Goal: Find specific page/section: Find specific page/section

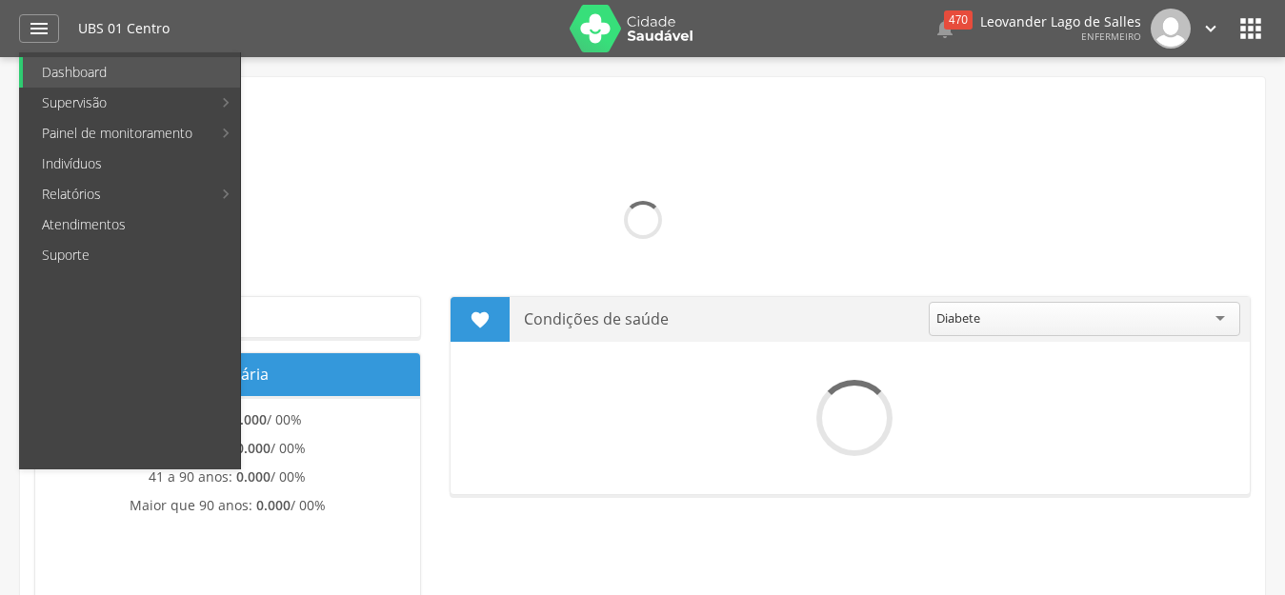
click at [113, 160] on link "Indivíduos" at bounding box center [131, 164] width 217 height 30
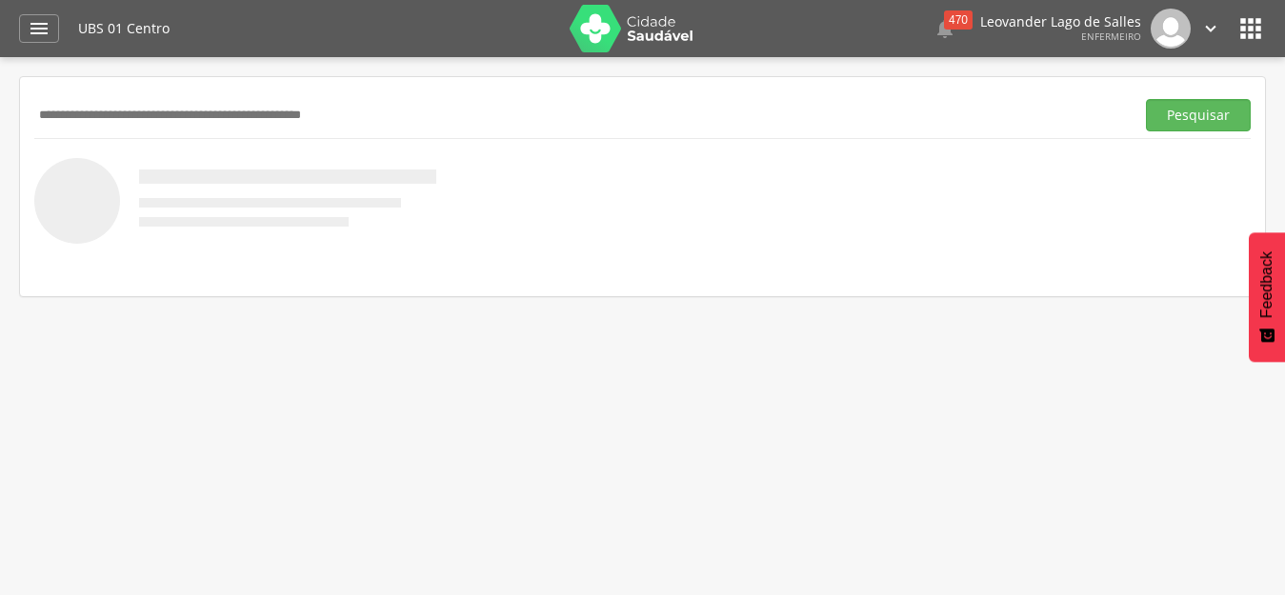
click at [229, 109] on input "text" at bounding box center [580, 115] width 1093 height 32
paste input "**********"
type input "**********"
drag, startPoint x: 193, startPoint y: 93, endPoint x: 0, endPoint y: 63, distance: 195.8
click at [0, 63] on div " Supervisão  Distritos  Ubs Coordenador: - Prado / BA Intervalo de Tempo  S…" at bounding box center [642, 354] width 1285 height 595
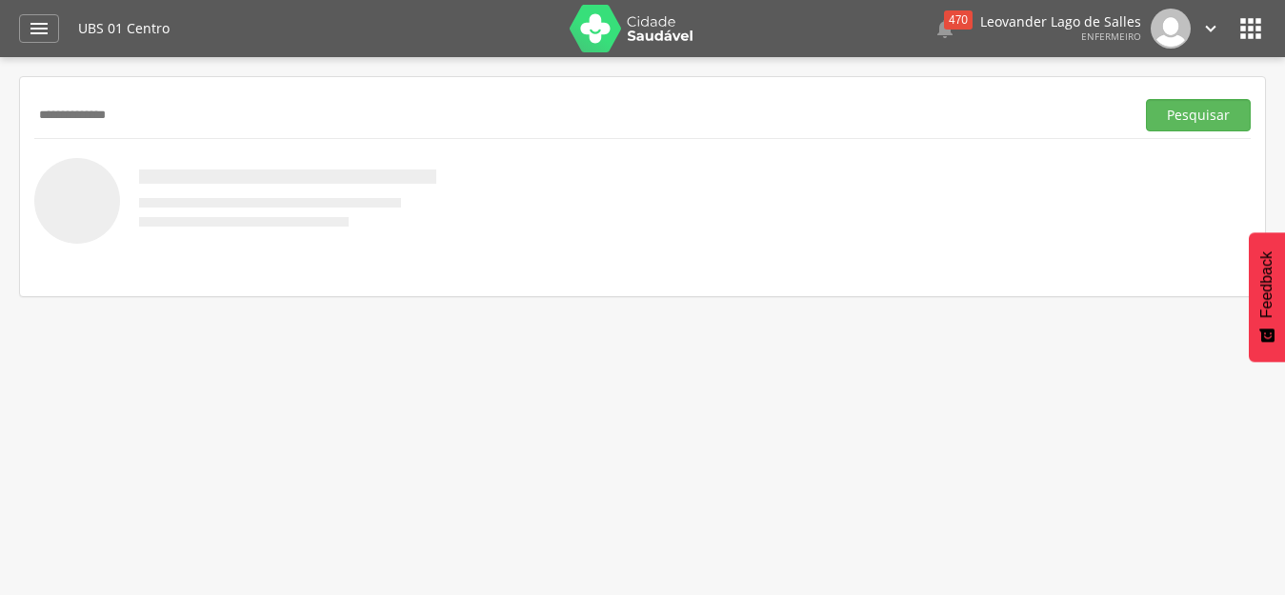
drag, startPoint x: 131, startPoint y: 106, endPoint x: 10, endPoint y: 105, distance: 121.9
click at [10, 106] on div " Supervisão  Distritos  Ubs Coordenador: - Prado / BA Intervalo de Tempo  S…" at bounding box center [642, 354] width 1285 height 595
click at [257, 117] on input "text" at bounding box center [580, 115] width 1093 height 32
paste input "**********"
type input "**********"
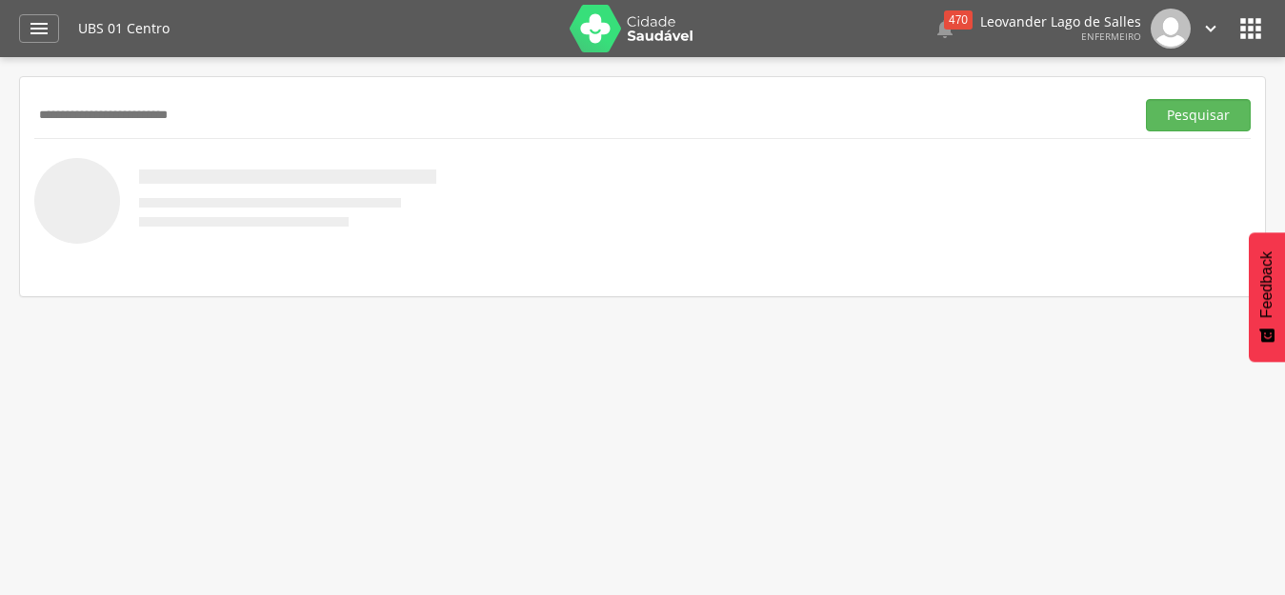
click at [1146, 99] on button "Pesquisar" at bounding box center [1198, 115] width 105 height 32
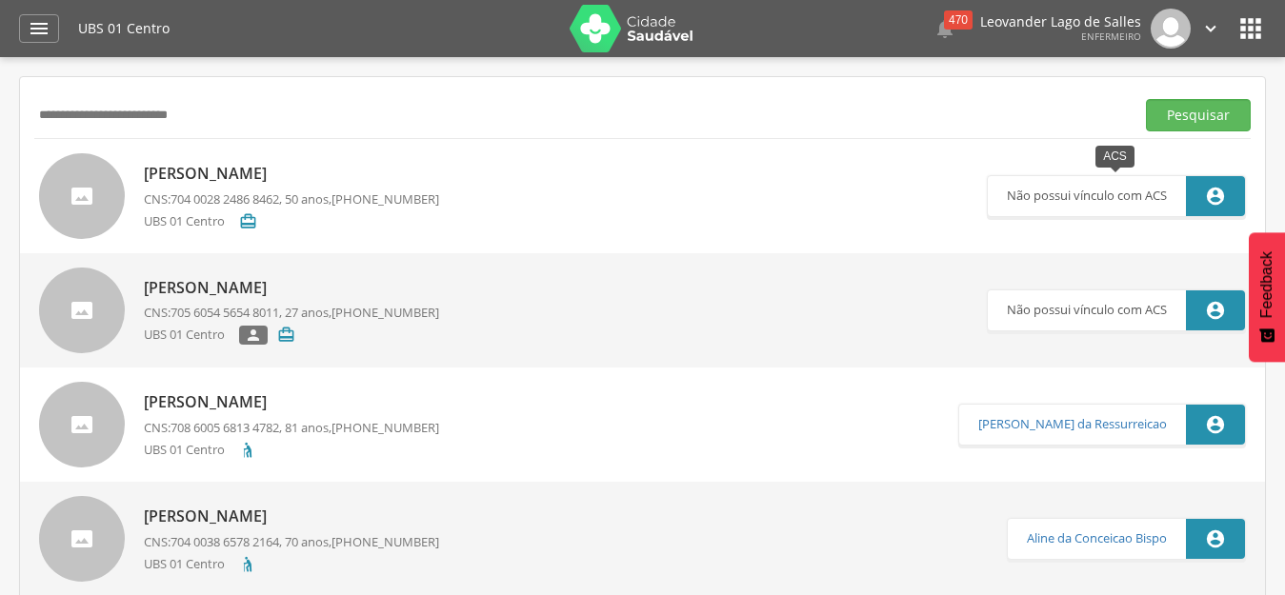
click at [1085, 208] on p "Não possui vínculo com ACS" at bounding box center [1087, 196] width 160 height 40
click at [1111, 201] on p "Não possui vínculo com ACS" at bounding box center [1087, 196] width 160 height 40
click at [440, 173] on link "[PERSON_NAME] CNS: 704 0028 2486 8462 , 50 anos, [PHONE_NUMBER] UBS 01 Centro " at bounding box center [513, 196] width 948 height 86
type input "**********"
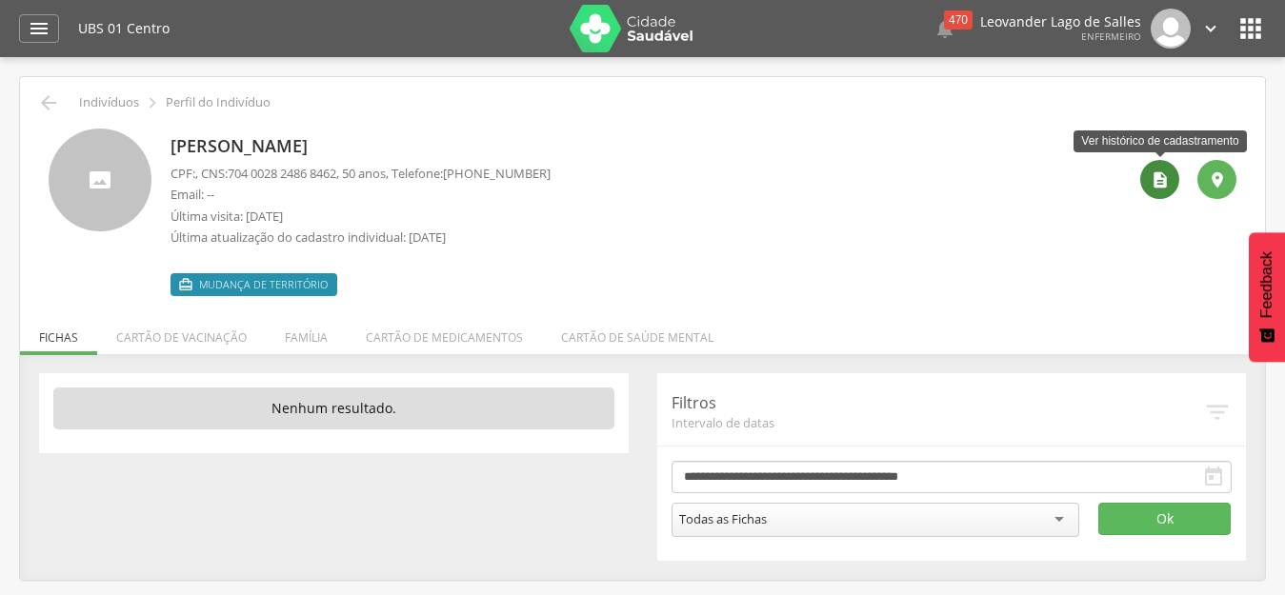
click at [1160, 184] on icon "" at bounding box center [1160, 180] width 19 height 19
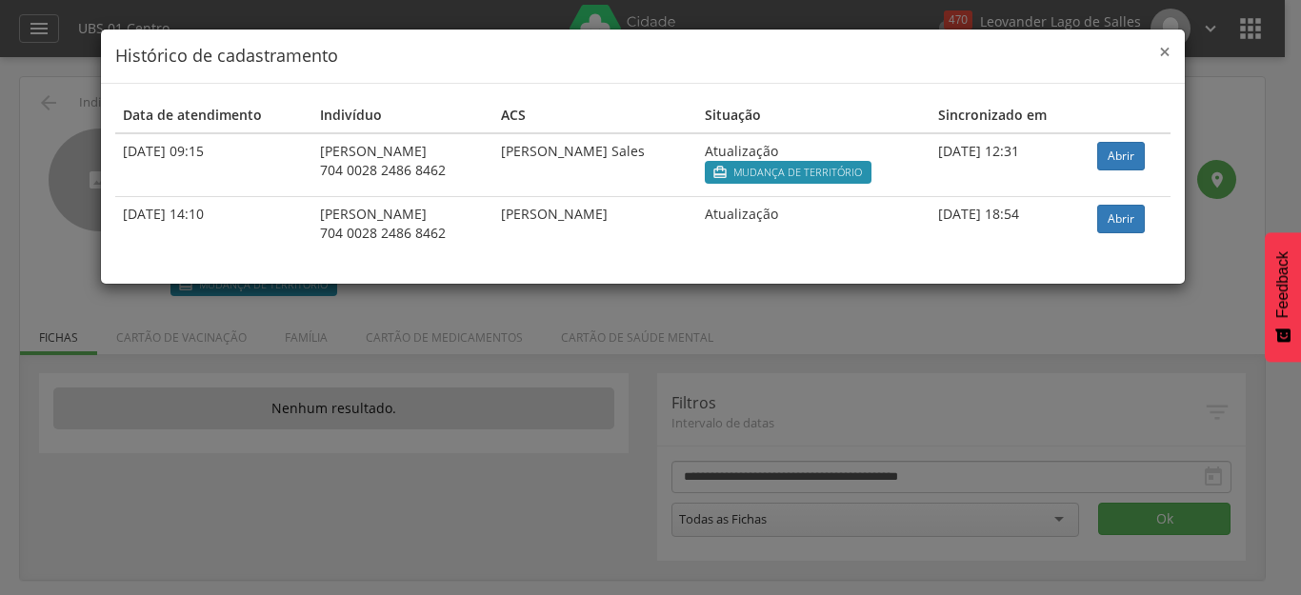
click at [1166, 54] on span "×" at bounding box center [1164, 51] width 11 height 27
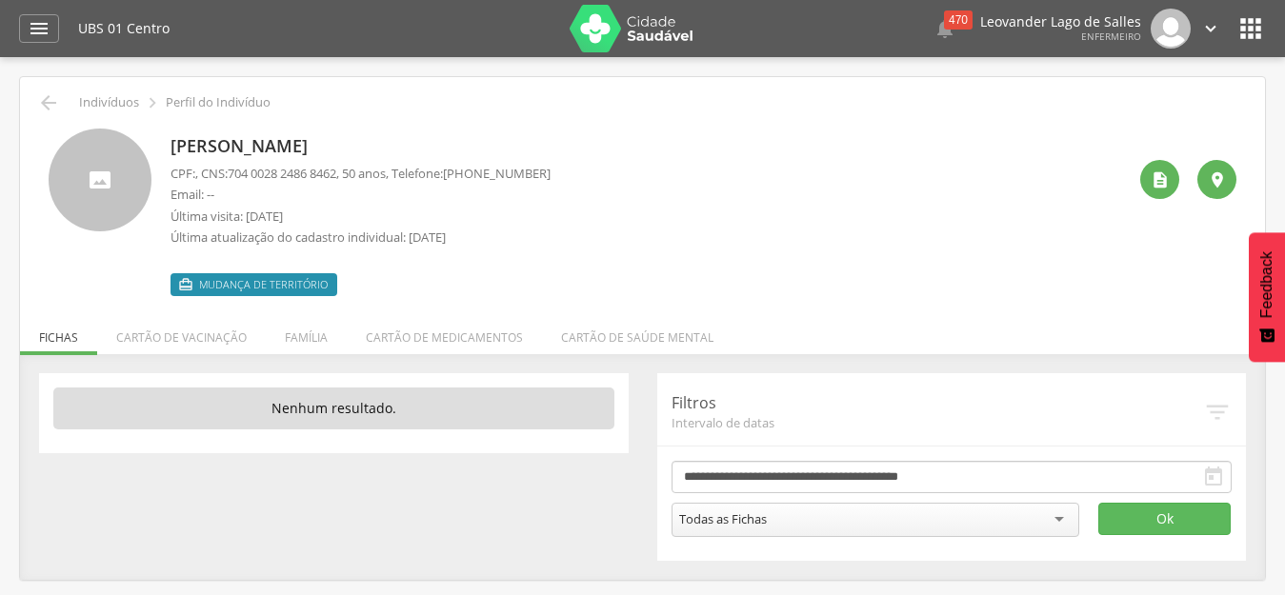
click at [227, 105] on p "Perfil do Indivíduo" at bounding box center [218, 102] width 105 height 15
click at [49, 109] on icon "" at bounding box center [48, 102] width 23 height 23
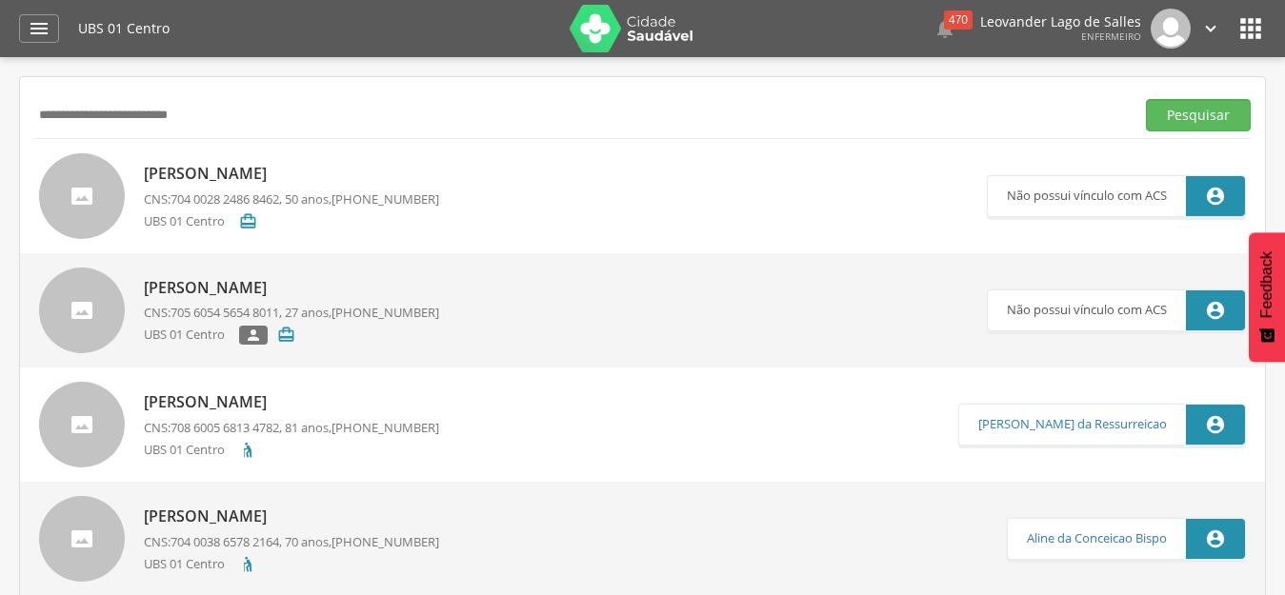
drag, startPoint x: 248, startPoint y: 118, endPoint x: 33, endPoint y: 93, distance: 215.8
paste input "text"
click at [1146, 99] on button "Pesquisar" at bounding box center [1198, 115] width 105 height 32
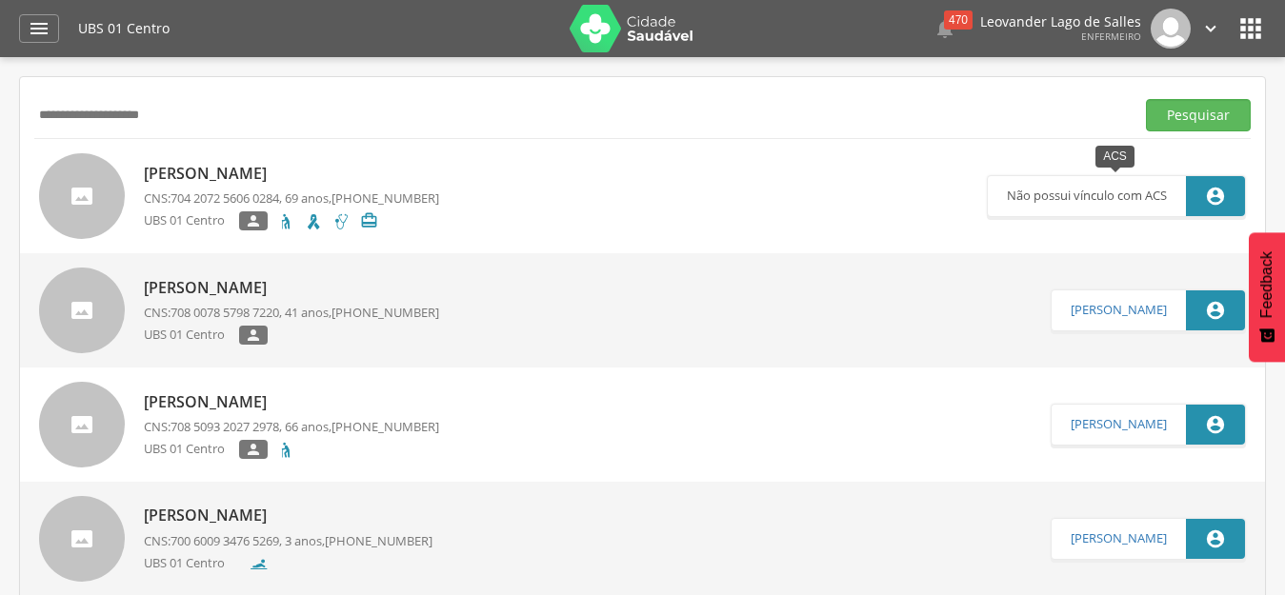
click at [1030, 196] on p "Não possui vínculo com ACS" at bounding box center [1087, 196] width 160 height 40
click at [506, 186] on link "[PERSON_NAME] CNS: 704 2072 5606 0284 , 69 anos, [PHONE_NUMBER] UBS 01 Centro …" at bounding box center [513, 196] width 948 height 86
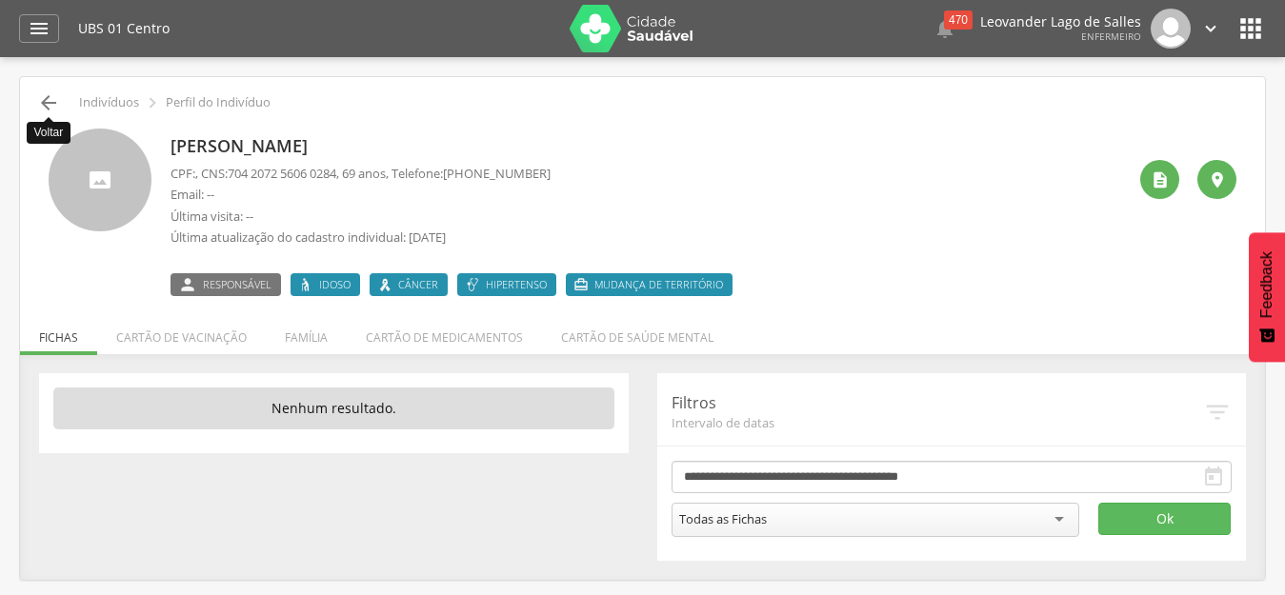
click at [39, 96] on icon "" at bounding box center [48, 102] width 23 height 23
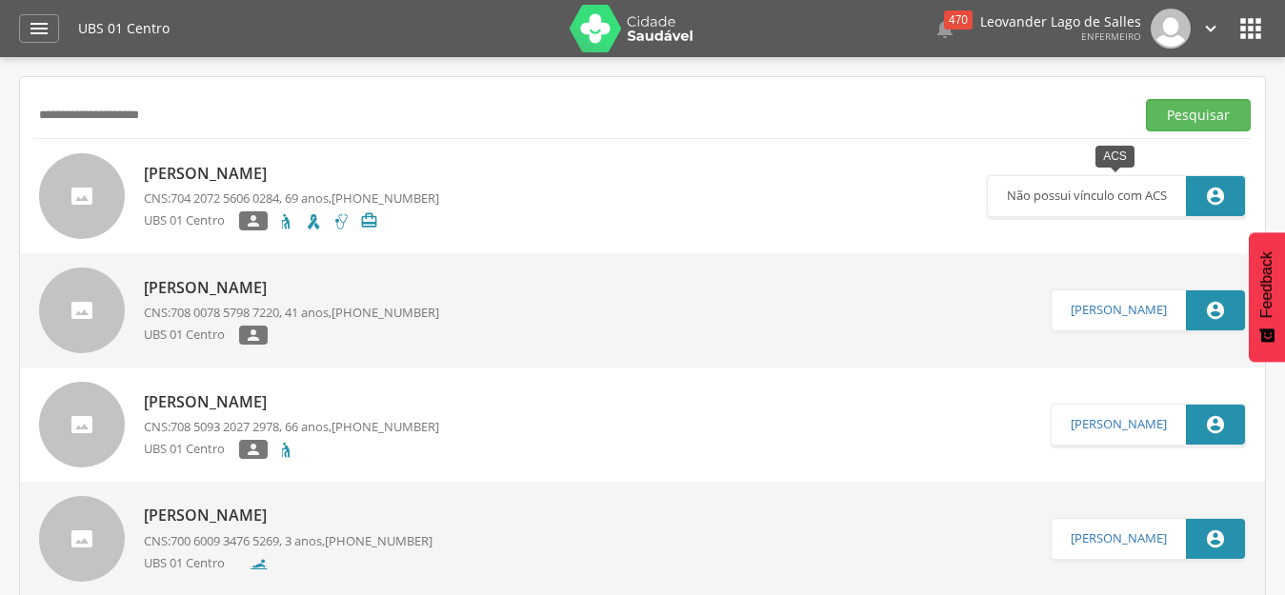
click at [1206, 201] on icon "" at bounding box center [1215, 196] width 21 height 21
click at [1141, 192] on p "Não possui vínculo com ACS" at bounding box center [1087, 196] width 160 height 40
click at [1103, 200] on p "Não possui vínculo com ACS" at bounding box center [1087, 196] width 160 height 40
click at [1210, 198] on icon "" at bounding box center [1215, 196] width 21 height 21
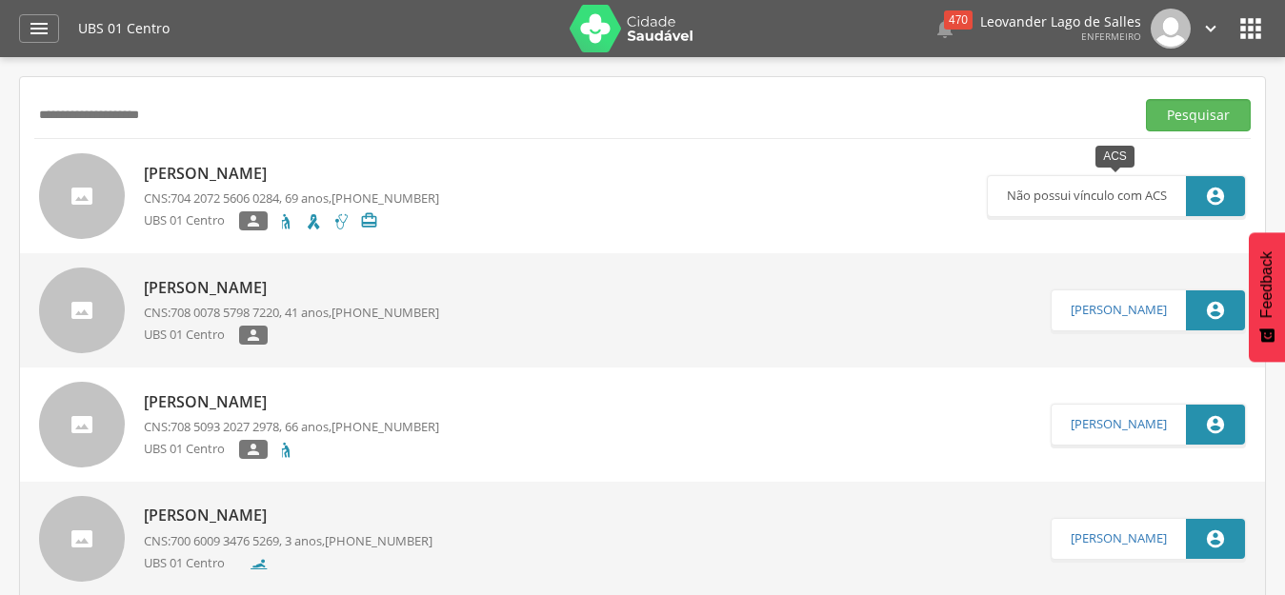
click at [1078, 187] on p "Não possui vínculo com ACS" at bounding box center [1087, 196] width 160 height 40
click at [1078, 188] on p "Não possui vínculo com ACS" at bounding box center [1087, 196] width 160 height 40
click at [1222, 203] on icon "" at bounding box center [1215, 196] width 21 height 21
click at [192, 199] on span "704 2072 5606 0284" at bounding box center [225, 198] width 109 height 17
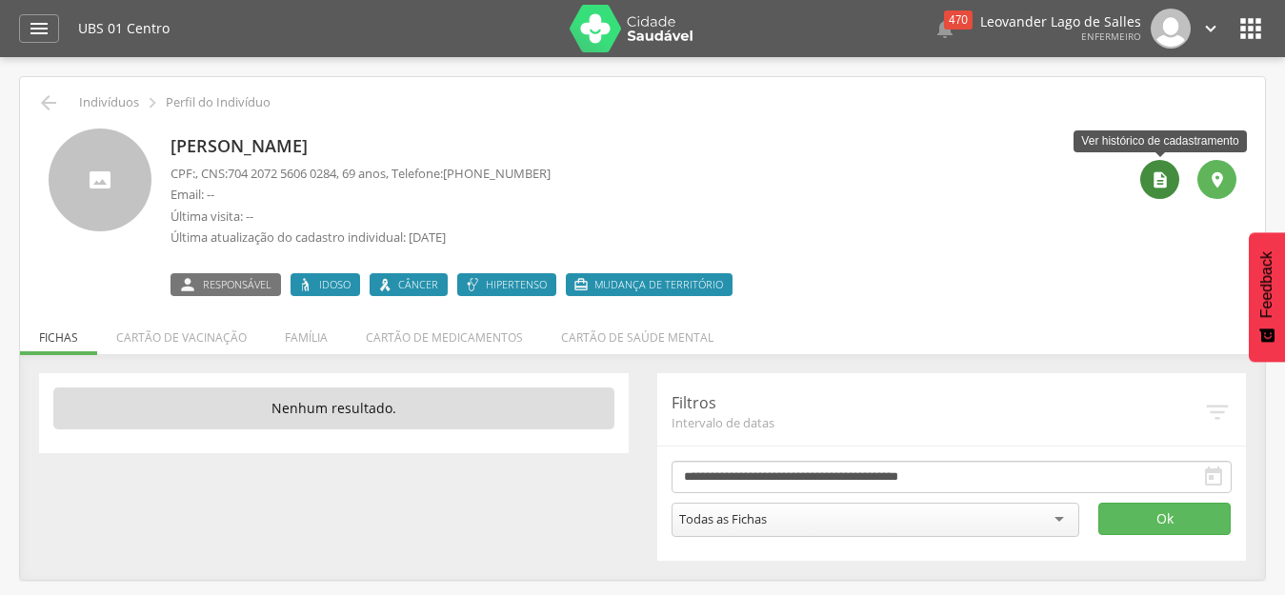
click at [1163, 174] on icon "" at bounding box center [1160, 180] width 19 height 19
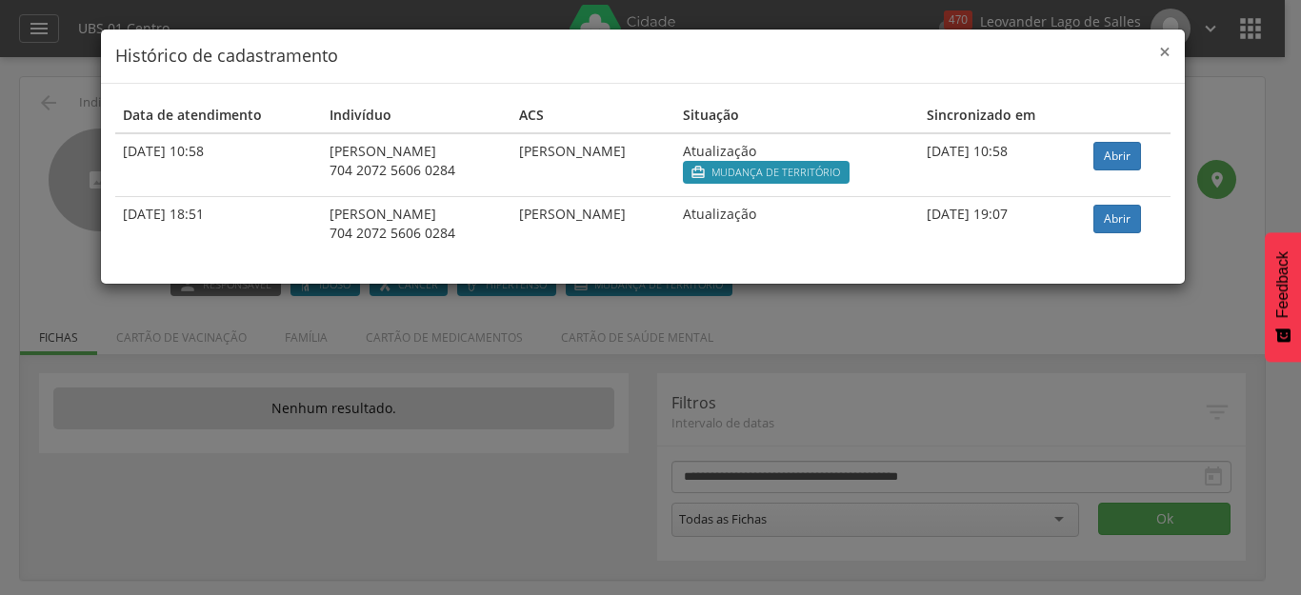
click at [1161, 55] on span "×" at bounding box center [1164, 51] width 11 height 27
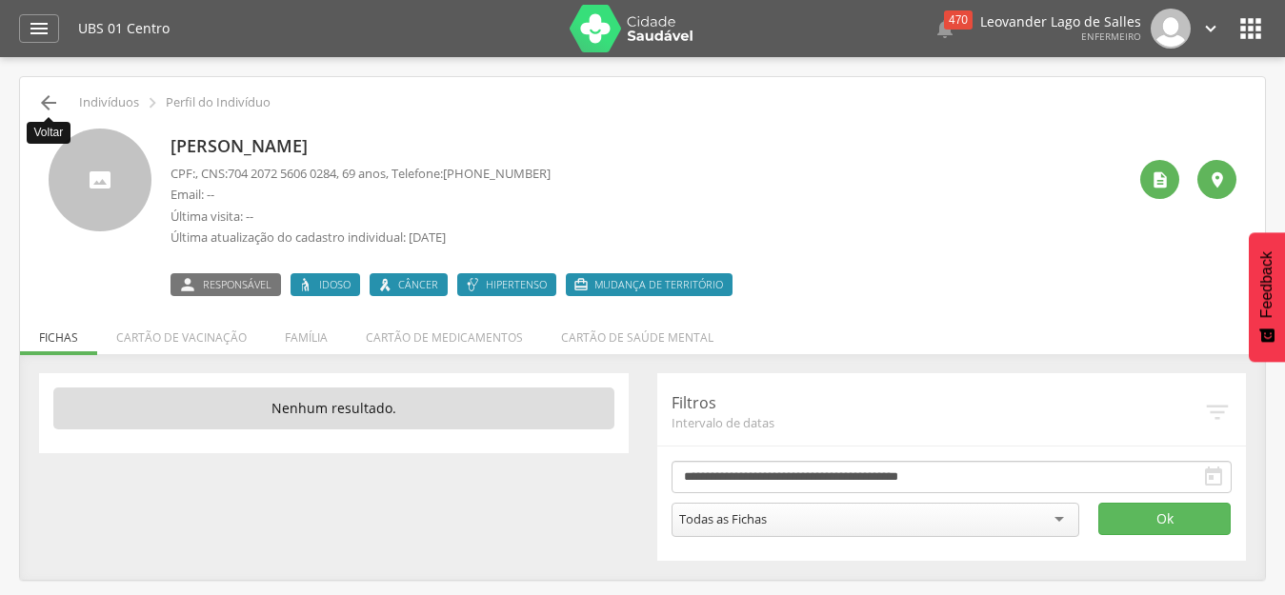
click at [48, 102] on icon "" at bounding box center [48, 102] width 23 height 23
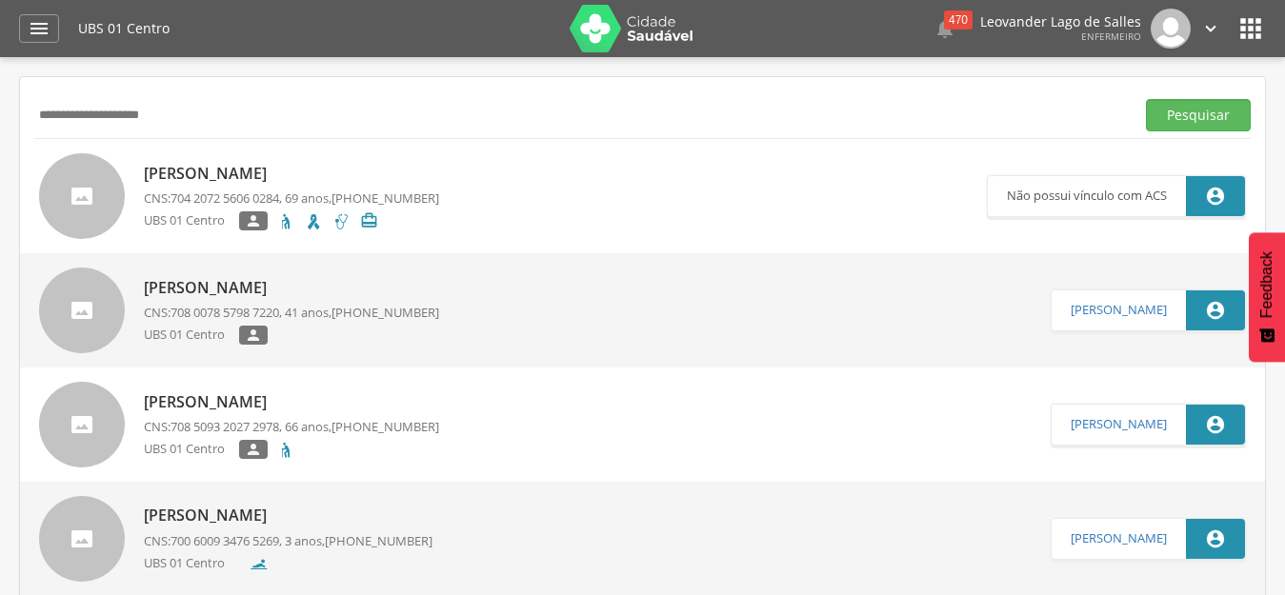
click at [254, 114] on input "**********" at bounding box center [580, 115] width 1093 height 32
drag, startPoint x: 251, startPoint y: 110, endPoint x: 7, endPoint y: 95, distance: 245.2
click at [7, 95] on div " Supervisão  Distritos  Ubs Coordenador: - Prado / BA Intervalo de Tempo  S…" at bounding box center [642, 354] width 1285 height 595
paste input "text"
click at [1146, 99] on button "Pesquisar" at bounding box center [1198, 115] width 105 height 32
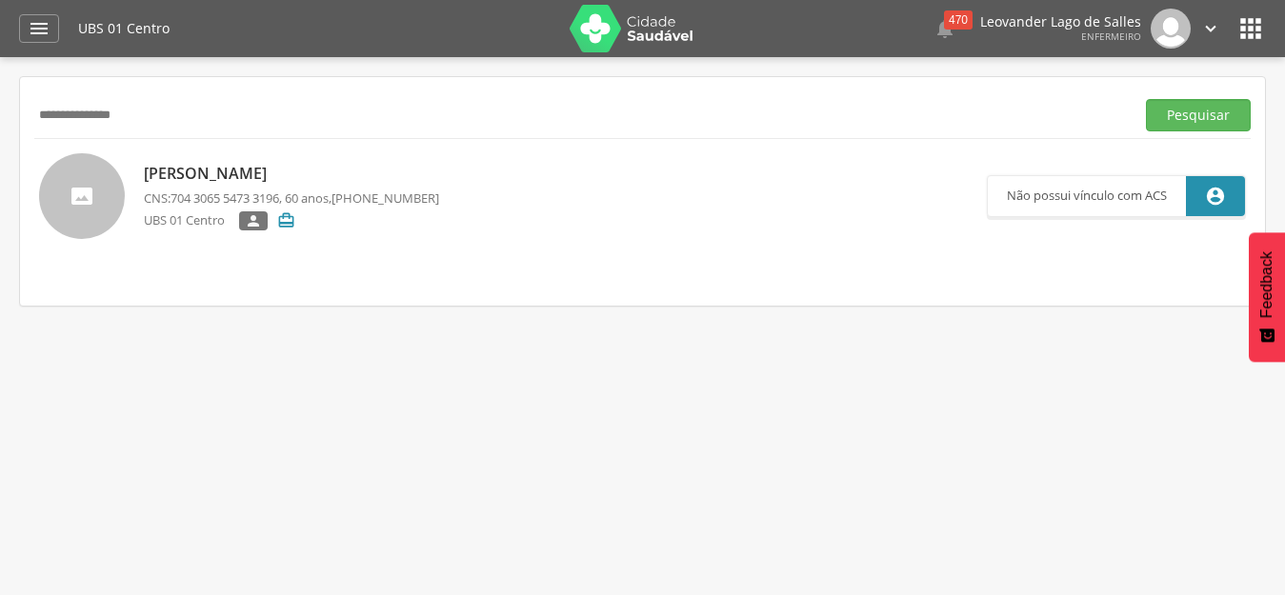
click at [1069, 200] on p "Não possui vínculo com ACS" at bounding box center [1087, 196] width 160 height 40
click at [698, 199] on link "[PERSON_NAME] CNS: 704 3065 5473 3196 , 60 anos, [PHONE_NUMBER] UBS 01 Centro …" at bounding box center [513, 196] width 948 height 86
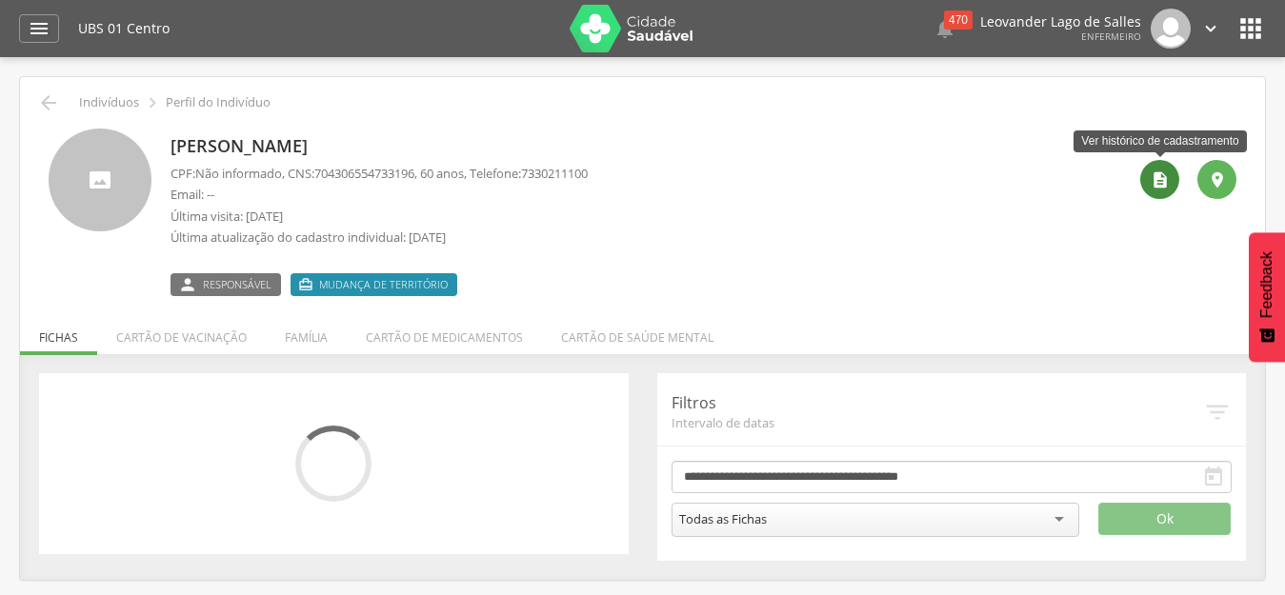
click at [1160, 181] on icon "" at bounding box center [1160, 180] width 19 height 19
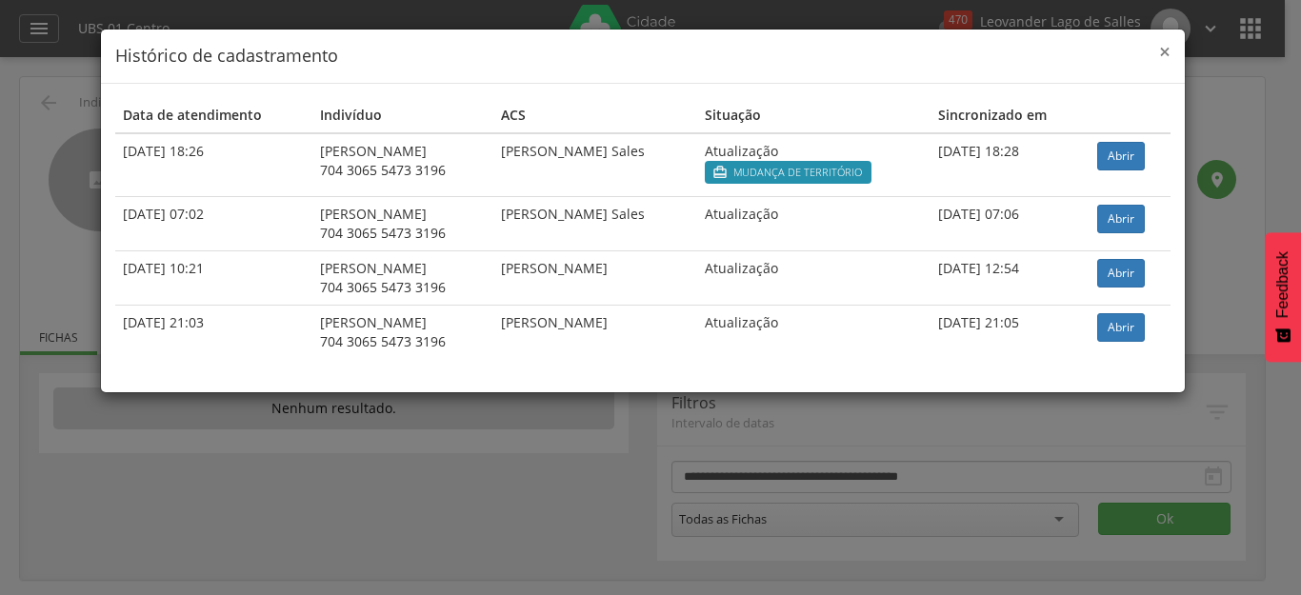
click at [1160, 50] on span "×" at bounding box center [1164, 51] width 11 height 27
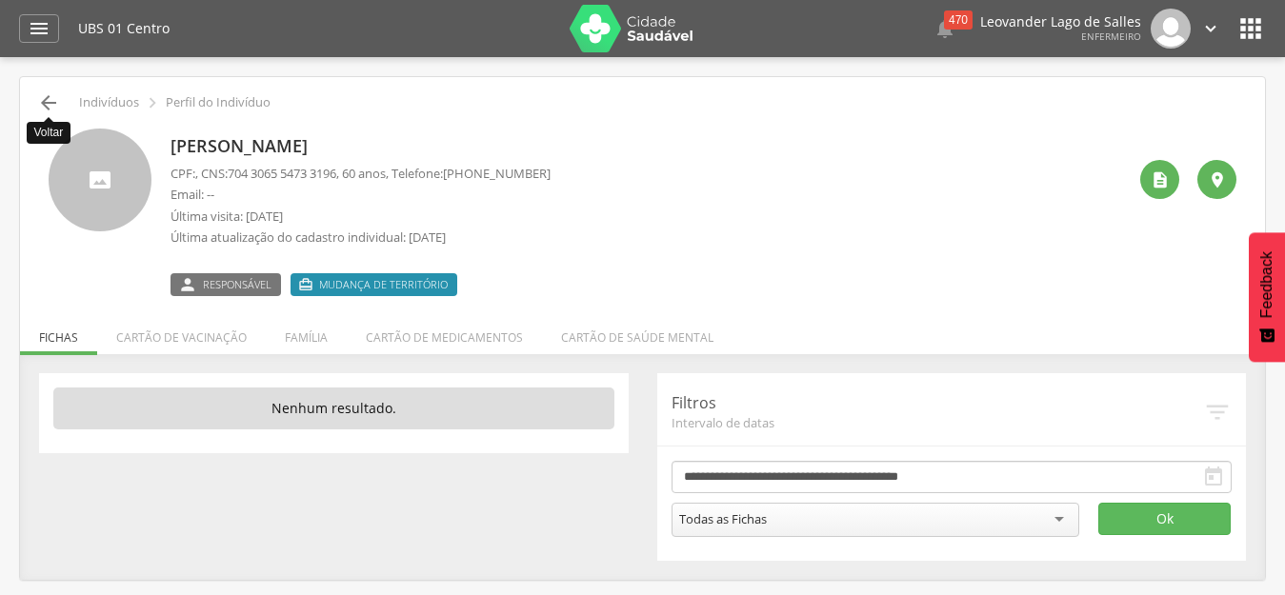
click at [44, 96] on icon "" at bounding box center [48, 102] width 23 height 23
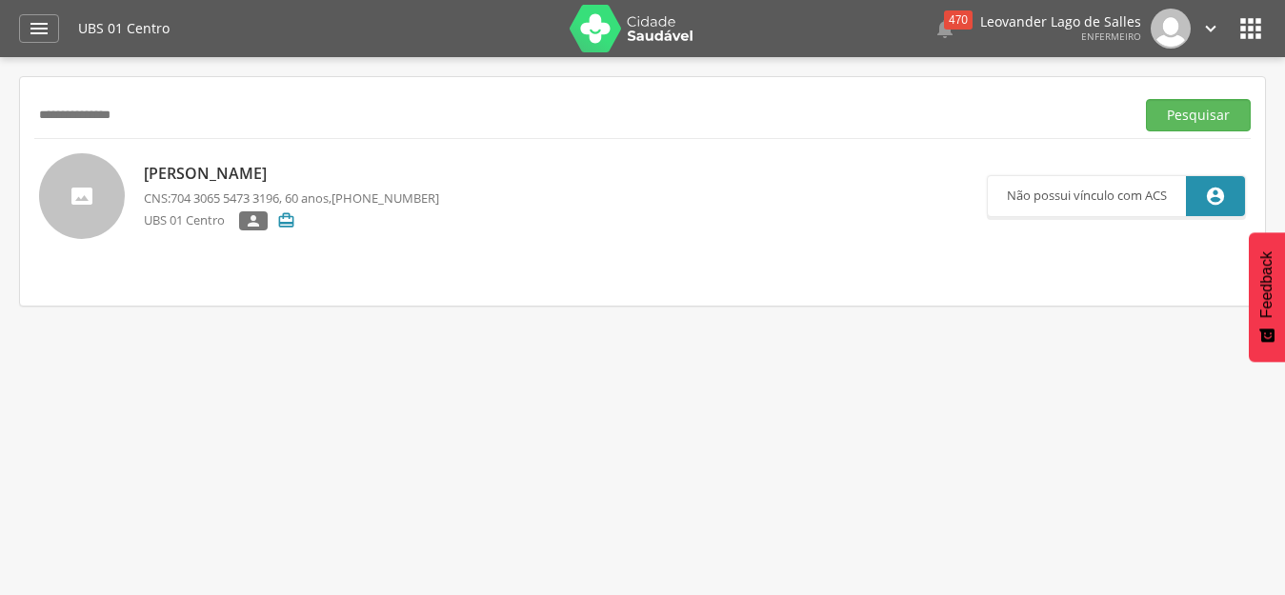
drag, startPoint x: 231, startPoint y: 120, endPoint x: 6, endPoint y: 113, distance: 225.9
click at [6, 113] on div " Supervisão  Distritos  Ubs Coordenador: - Prado / BA Intervalo de Tempo  S…" at bounding box center [642, 354] width 1285 height 595
paste input "**********"
click at [1146, 99] on button "Pesquisar" at bounding box center [1198, 115] width 105 height 32
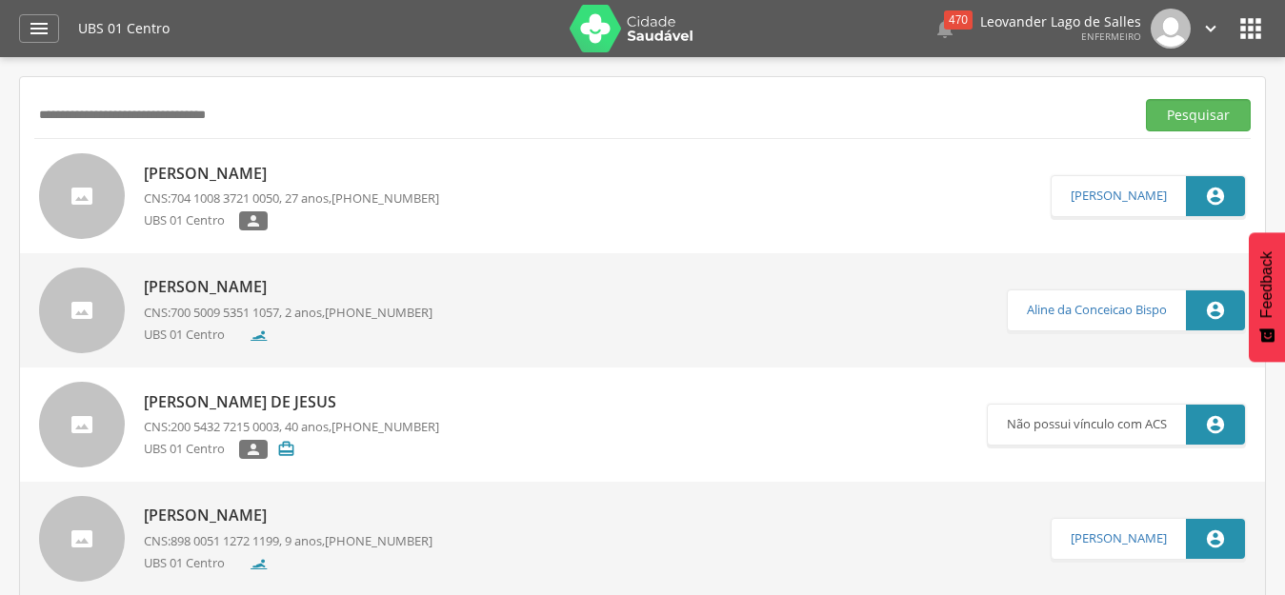
drag, startPoint x: 333, startPoint y: 118, endPoint x: 0, endPoint y: 130, distance: 333.6
click at [0, 130] on div " Supervisão  Distritos  Ubs Coordenador: - Prado / BA Intervalo de Tempo  S…" at bounding box center [642, 354] width 1285 height 595
type input "**********"
click at [1146, 99] on button "Pesquisar" at bounding box center [1198, 115] width 105 height 32
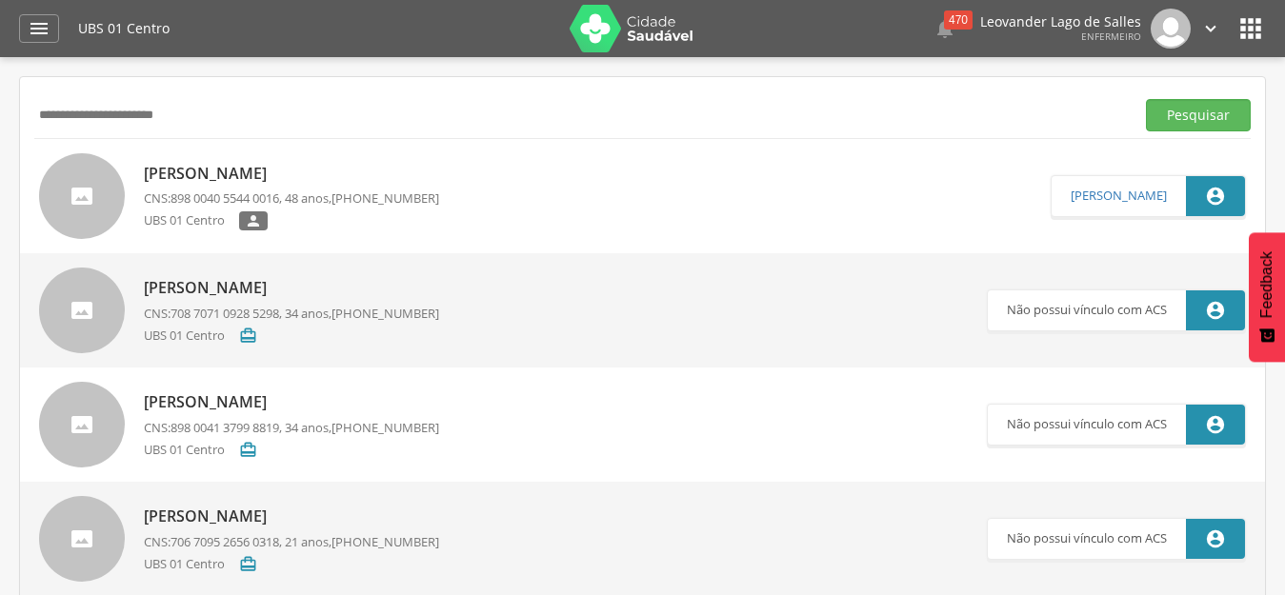
drag, startPoint x: 206, startPoint y: 117, endPoint x: 0, endPoint y: 116, distance: 205.8
click at [0, 116] on div " Supervisão  Distritos  Ubs Coordenador: - Prado / BA Intervalo de Tempo  S…" at bounding box center [642, 354] width 1285 height 595
paste input "**********"
click at [1146, 99] on button "Pesquisar" at bounding box center [1198, 115] width 105 height 32
click at [784, 190] on link "[PERSON_NAME] CNS: 700 5027 5167 3554 , 77 anos, [PHONE_NUMBER] UBS 01 Centro …" at bounding box center [513, 196] width 948 height 86
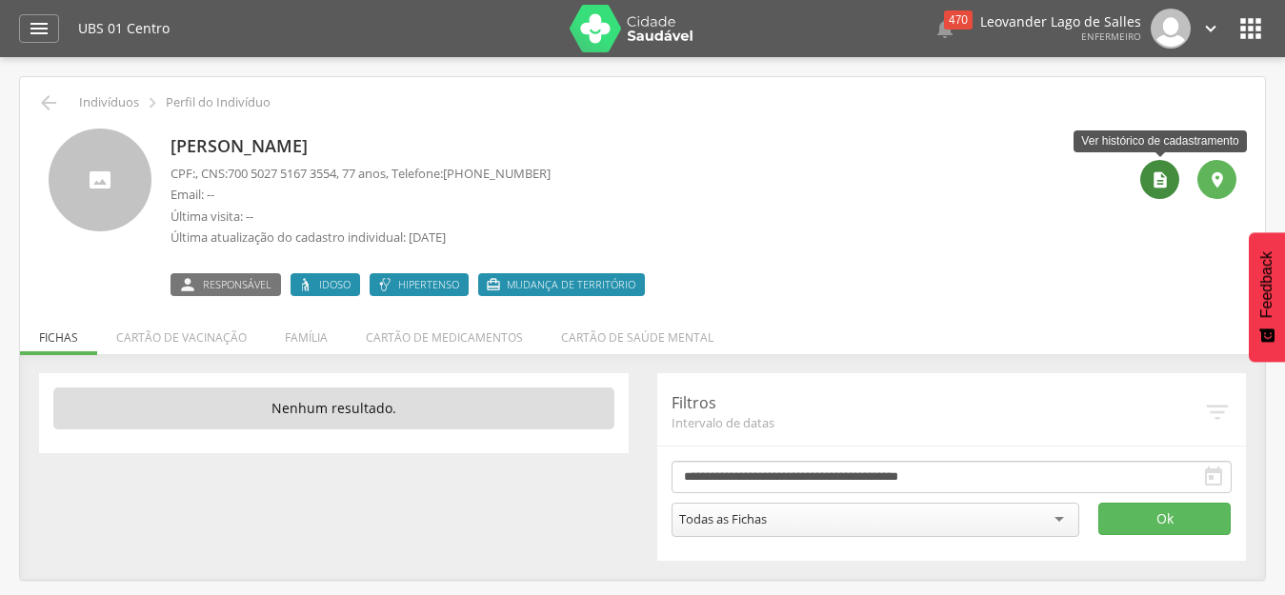
click at [1160, 178] on icon "" at bounding box center [1160, 180] width 19 height 19
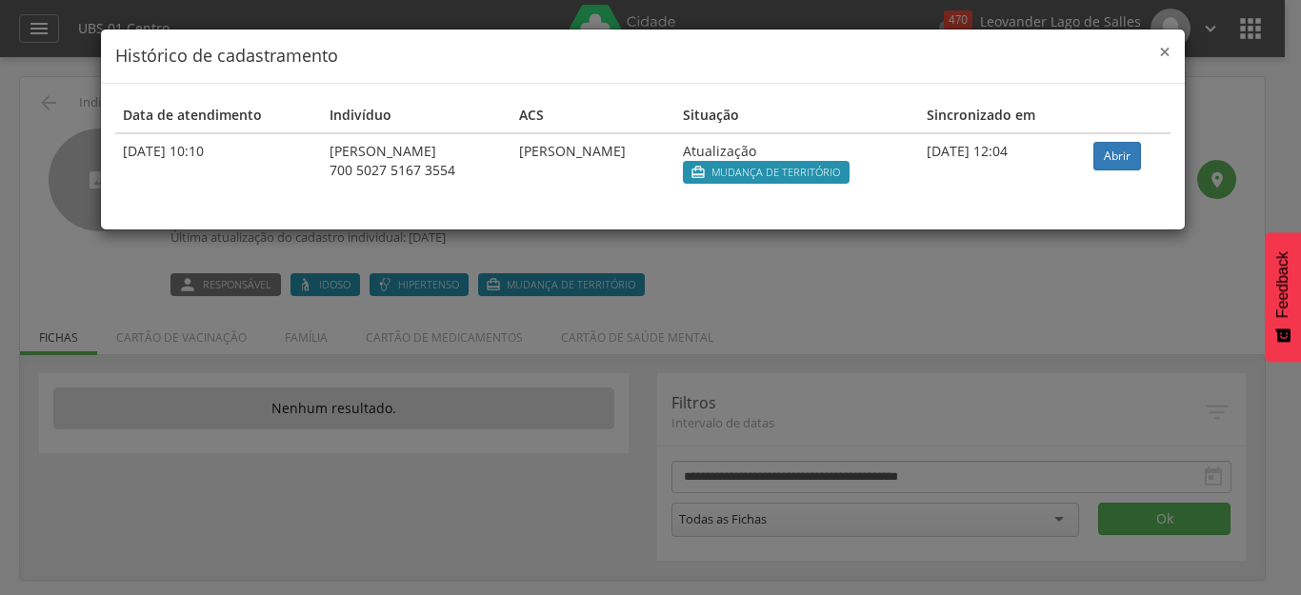
click at [1165, 52] on span "×" at bounding box center [1164, 51] width 11 height 27
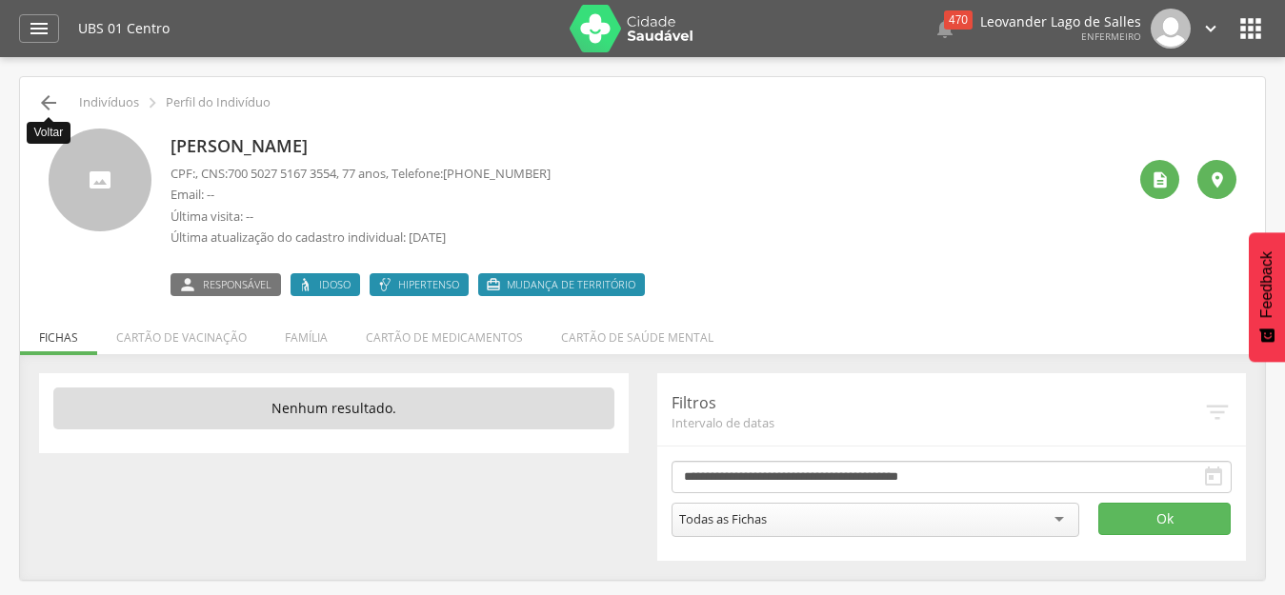
click at [54, 103] on icon "" at bounding box center [48, 102] width 23 height 23
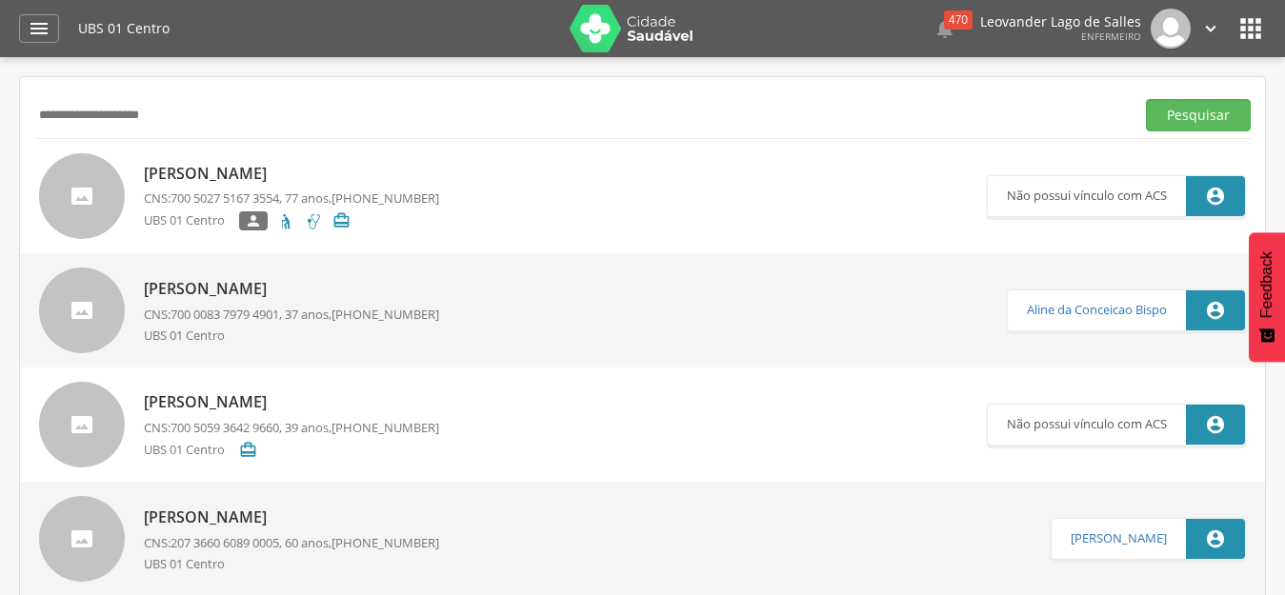
drag, startPoint x: 236, startPoint y: 120, endPoint x: 3, endPoint y: 103, distance: 234.0
click at [5, 104] on div " Supervisão  Distritos  Ubs Coordenador: - Prado / BA Intervalo de Tempo  S…" at bounding box center [642, 354] width 1285 height 595
paste input "*******"
type input "**********"
click at [1146, 99] on button "Pesquisar" at bounding box center [1198, 115] width 105 height 32
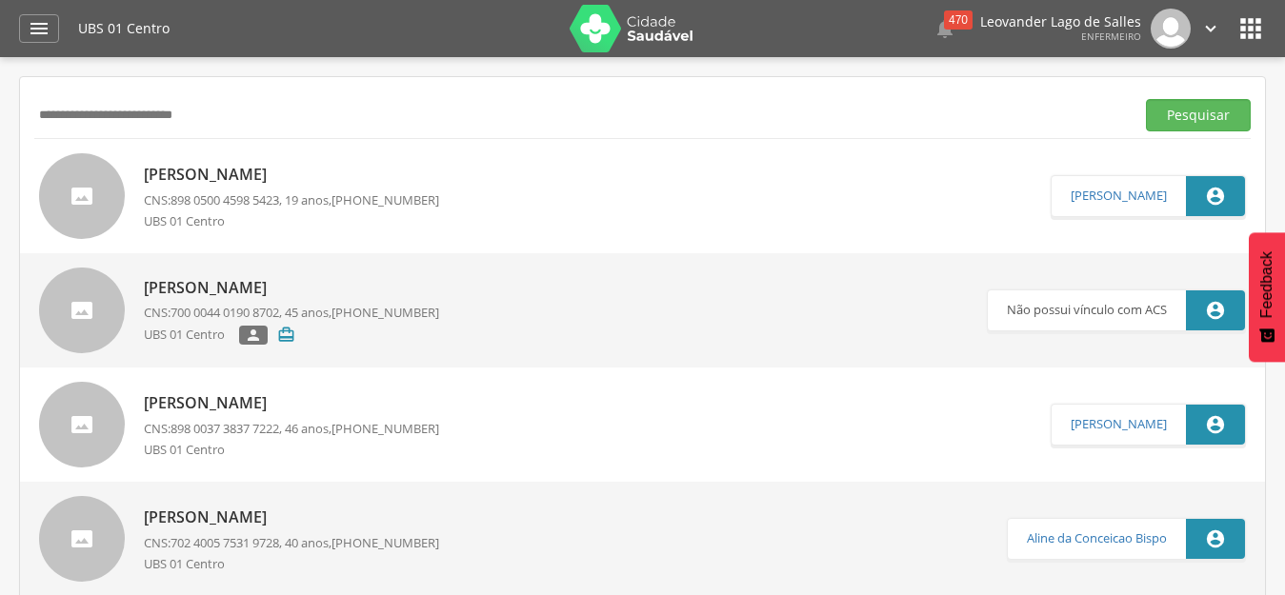
drag, startPoint x: 257, startPoint y: 124, endPoint x: 0, endPoint y: 99, distance: 258.4
click at [0, 99] on div " Supervisão  Distritos  Ubs Coordenador: - Prado / BA Intervalo de Tempo  S…" at bounding box center [642, 354] width 1285 height 595
paste input "**********"
click at [1146, 99] on button "Pesquisar" at bounding box center [1198, 115] width 105 height 32
drag, startPoint x: 258, startPoint y: 121, endPoint x: 0, endPoint y: 106, distance: 258.6
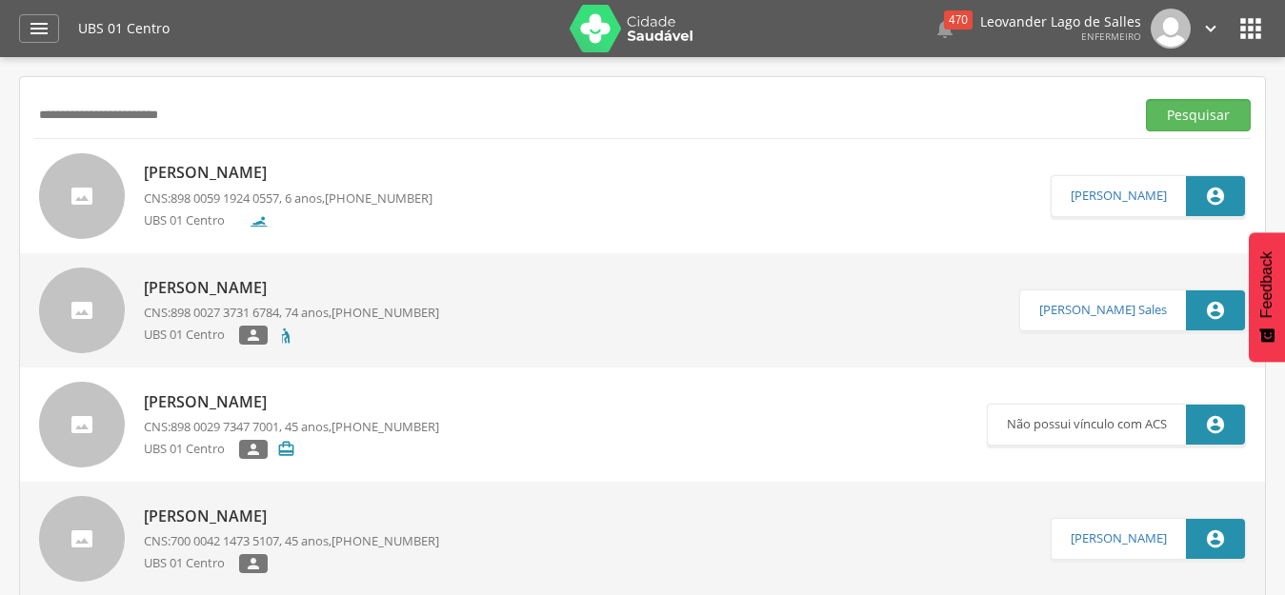
click at [0, 106] on div " Supervisão  Distritos  Ubs Coordenador: - Prado / BA Intervalo de Tempo  S…" at bounding box center [642, 354] width 1285 height 595
type input "*"
click at [1146, 99] on button "Pesquisar" at bounding box center [1198, 115] width 105 height 32
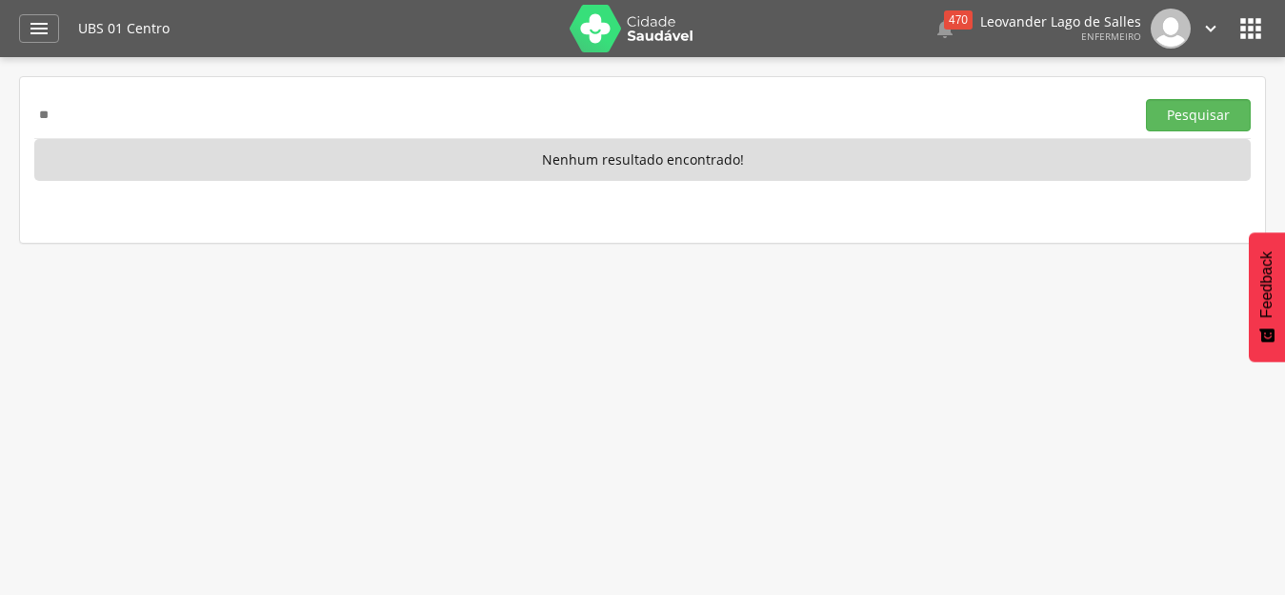
type input "*"
click at [1146, 99] on button "Pesquisar" at bounding box center [1198, 115] width 105 height 32
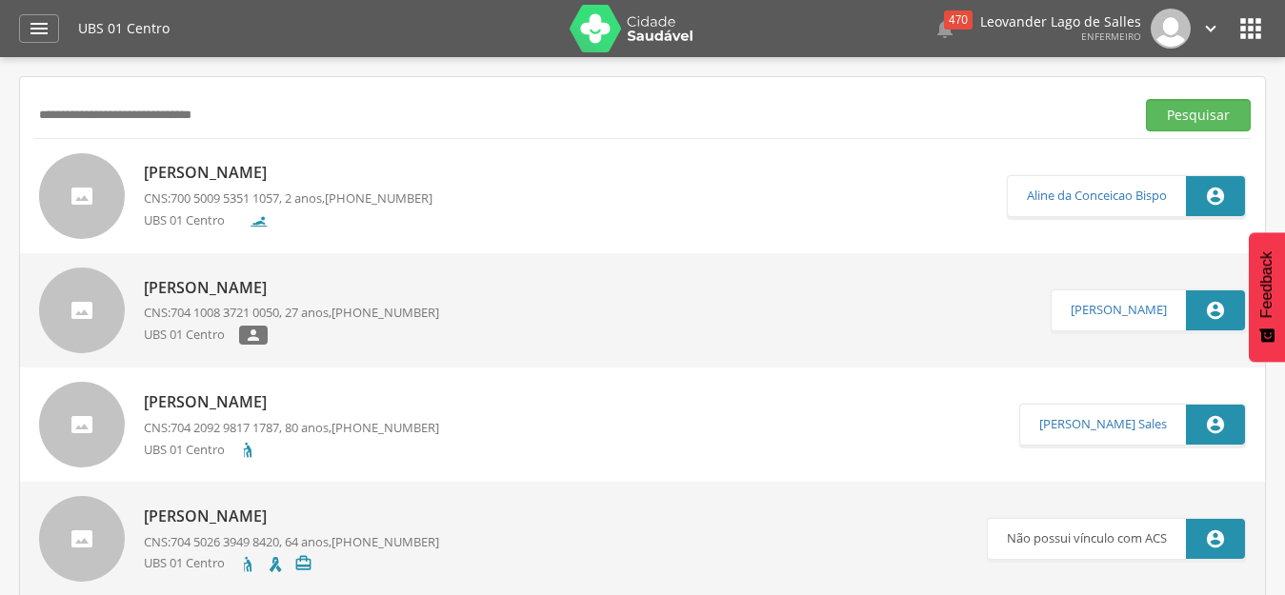
drag, startPoint x: 261, startPoint y: 113, endPoint x: 0, endPoint y: 111, distance: 261.0
click at [0, 112] on div " Supervisão  Distritos  Ubs Coordenador: - Prado / BA Intervalo de Tempo  S…" at bounding box center [642, 354] width 1285 height 595
paste input "text"
click at [1146, 99] on button "Pesquisar" at bounding box center [1198, 115] width 105 height 32
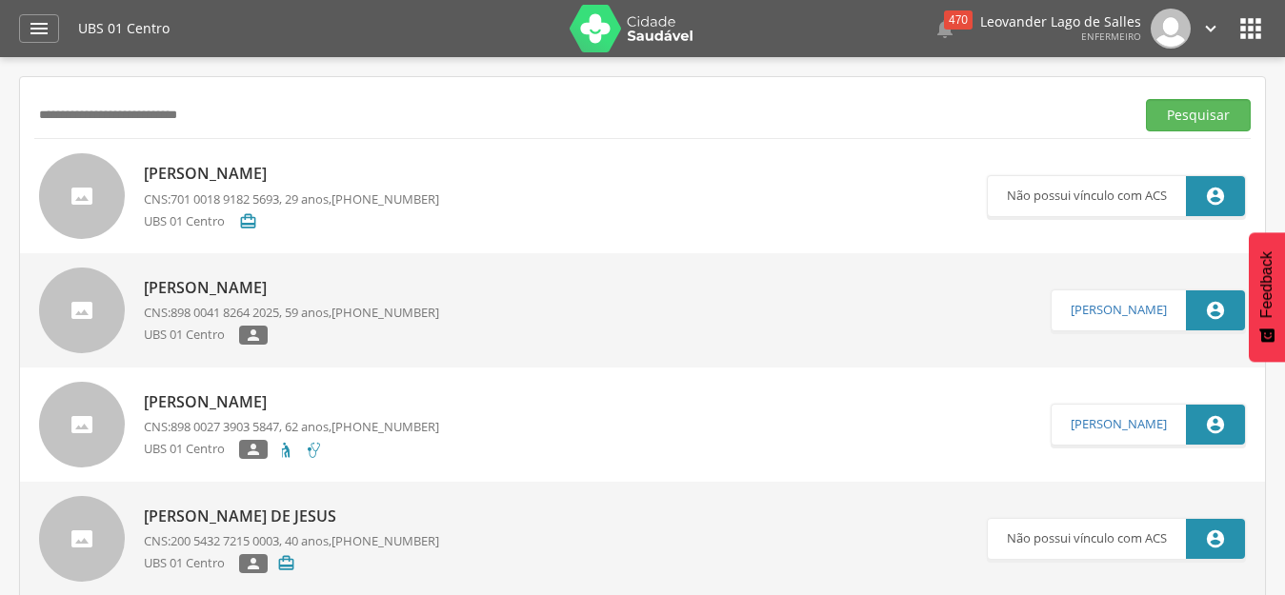
click at [525, 182] on link "[PERSON_NAME] CNS: 701 0018 9182 5693 , 29 anos, [PHONE_NUMBER] UBS 01 Centro " at bounding box center [513, 196] width 948 height 86
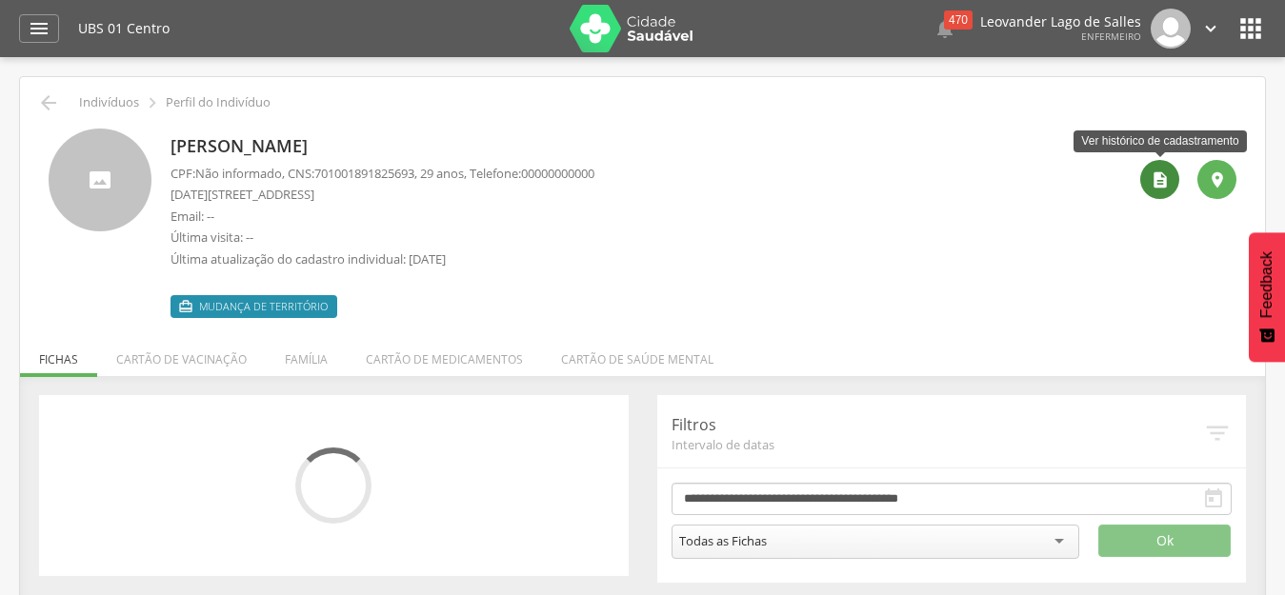
click at [1147, 186] on div "" at bounding box center [1159, 179] width 39 height 39
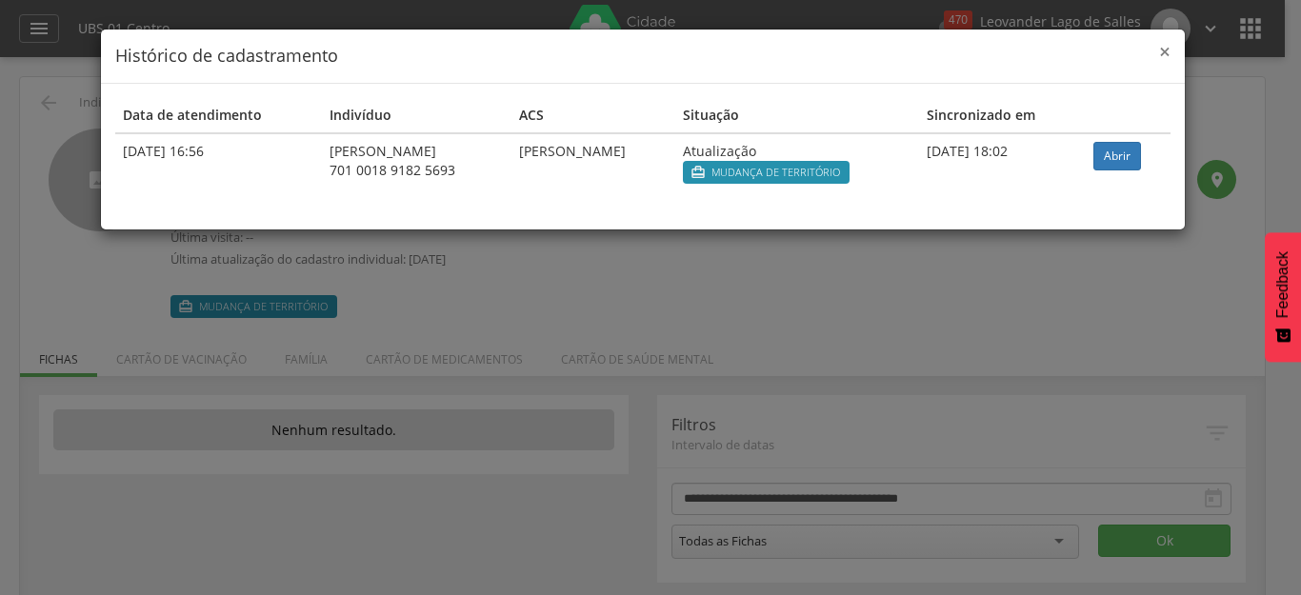
click at [1167, 52] on span "×" at bounding box center [1164, 51] width 11 height 27
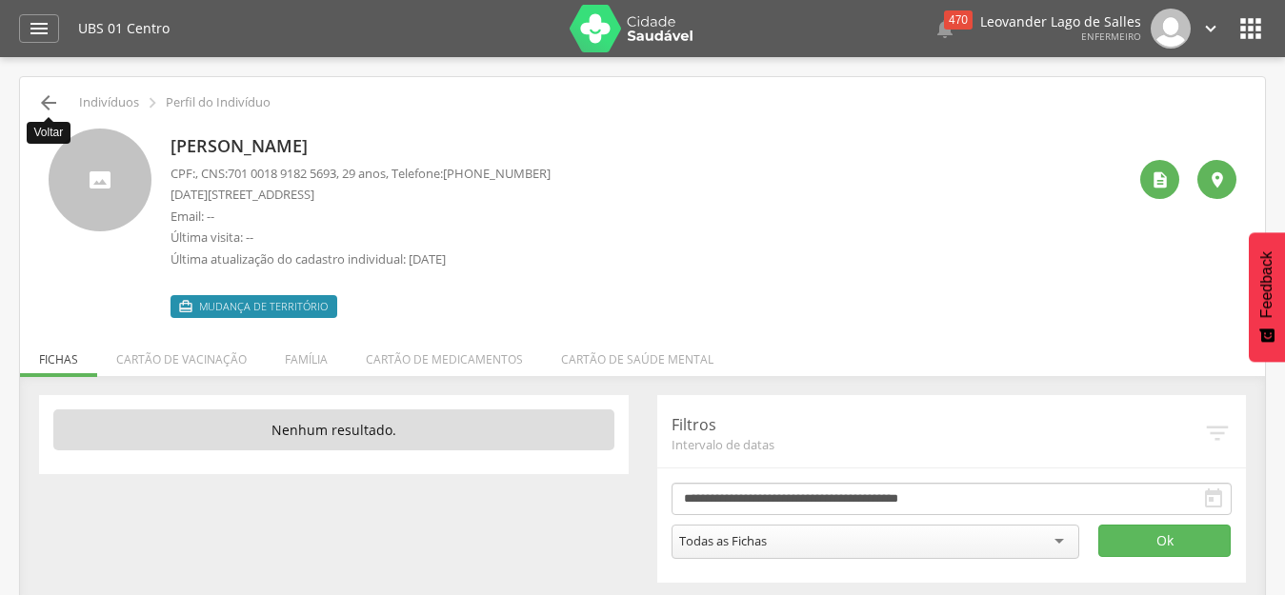
click at [55, 99] on icon "" at bounding box center [48, 102] width 23 height 23
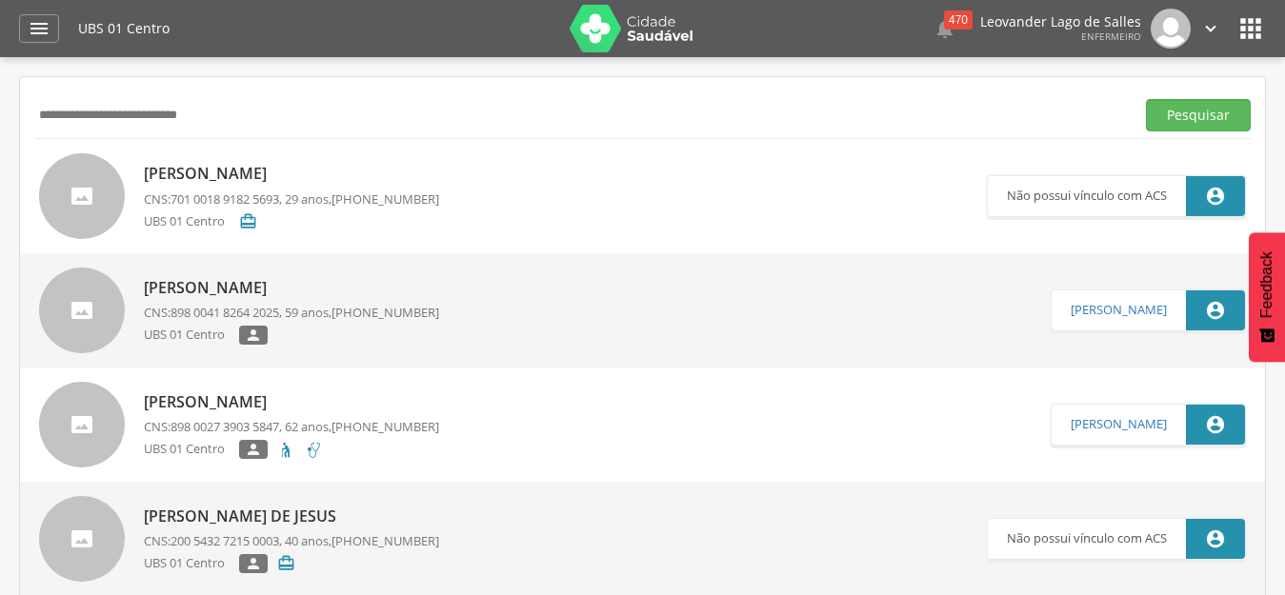
drag, startPoint x: 273, startPoint y: 120, endPoint x: 0, endPoint y: 99, distance: 274.2
click at [0, 99] on div " Supervisão  Distritos  Ubs Coordenador: - Prado / BA Intervalo de Tempo  S…" at bounding box center [642, 354] width 1285 height 595
paste input "text"
type input "**********"
click at [1146, 99] on button "Pesquisar" at bounding box center [1198, 115] width 105 height 32
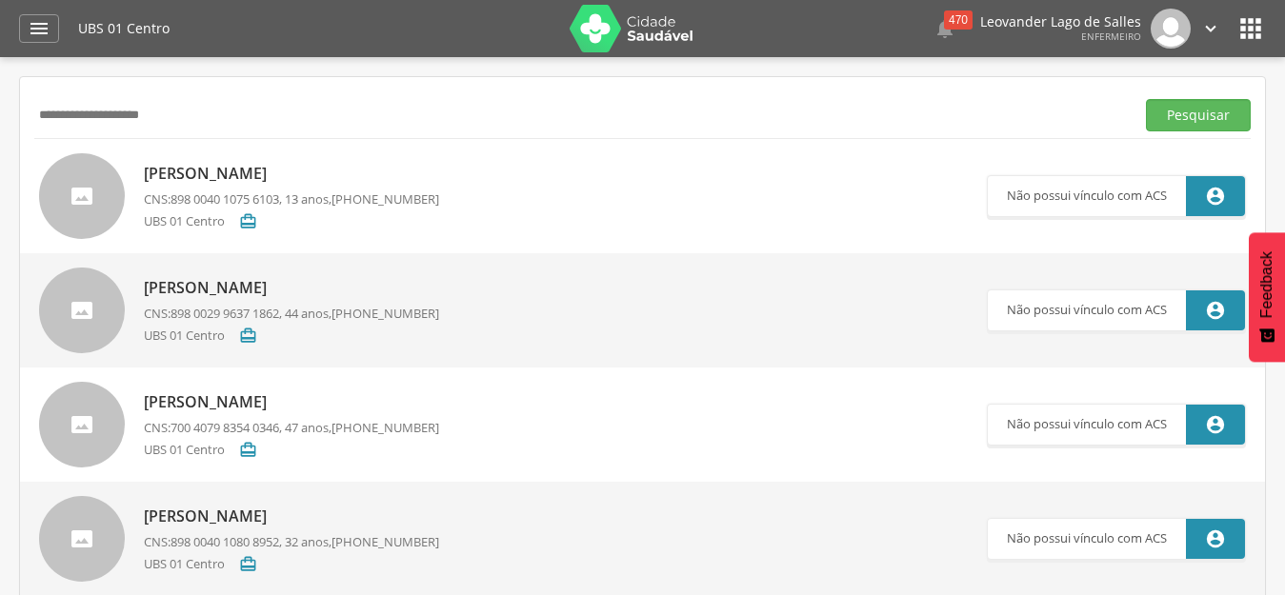
click at [470, 188] on link "[PERSON_NAME] CNS: 898 0040 1075 6103 , 13 anos, [PHONE_NUMBER] UBS 01 Centro " at bounding box center [513, 196] width 948 height 86
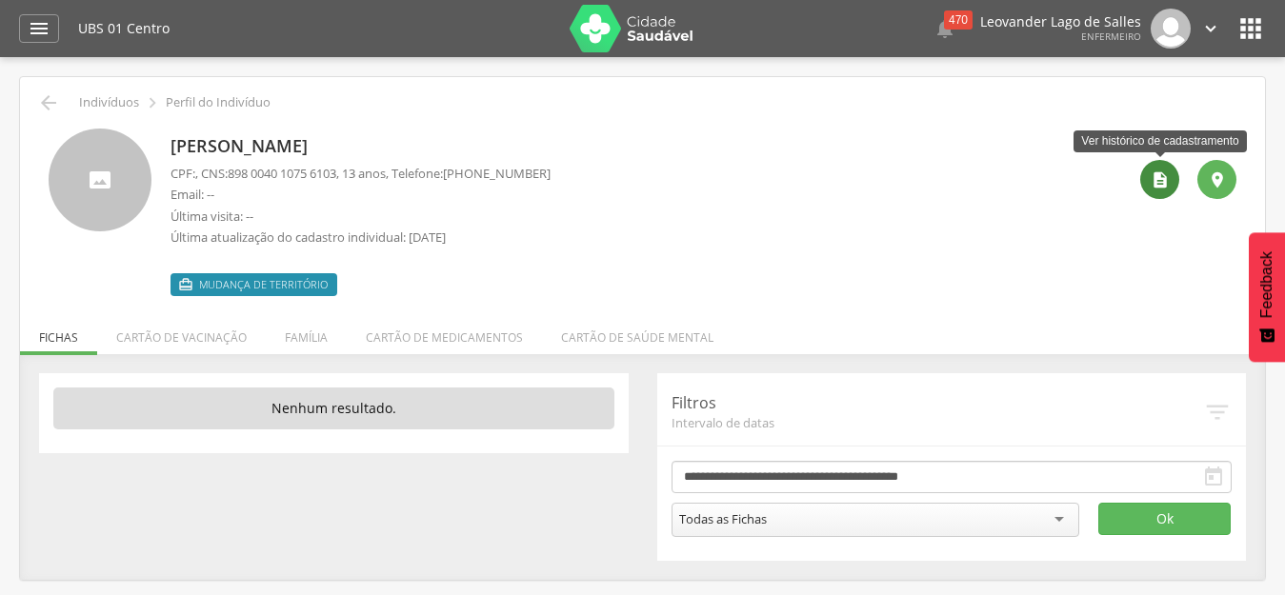
click at [1155, 177] on icon "" at bounding box center [1160, 180] width 19 height 19
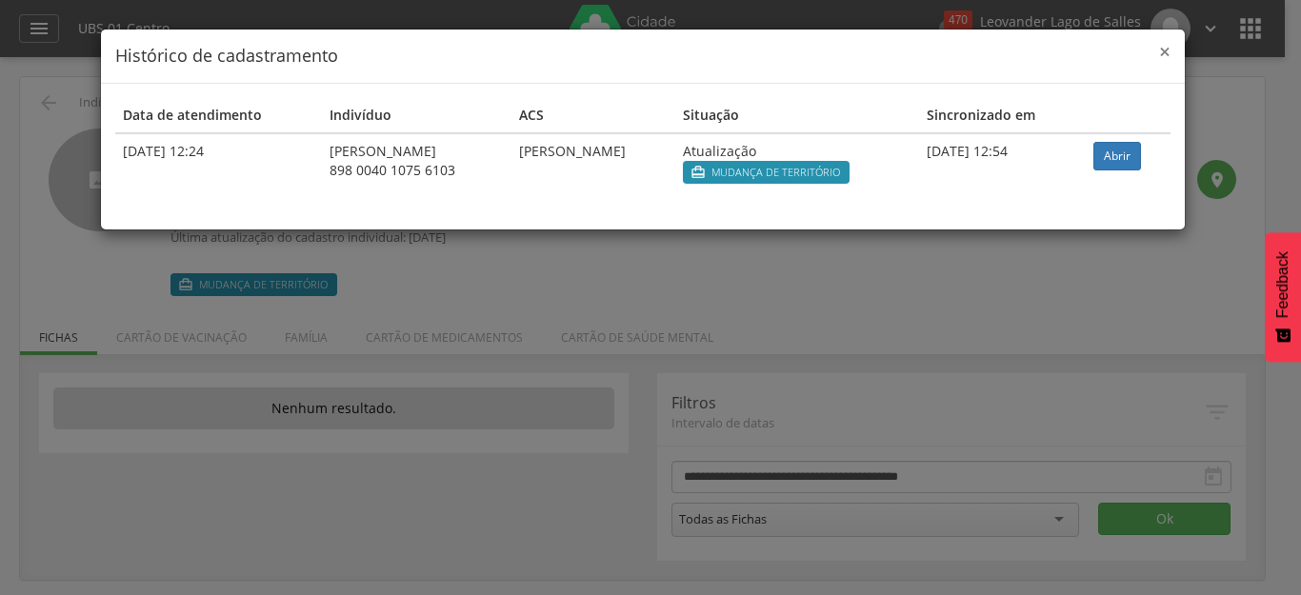
click at [1164, 51] on span "×" at bounding box center [1164, 51] width 11 height 27
